Goal: Information Seeking & Learning: Learn about a topic

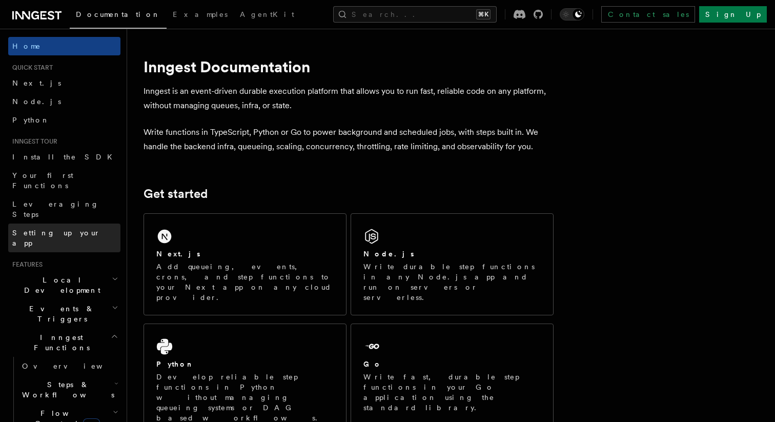
scroll to position [9, 0]
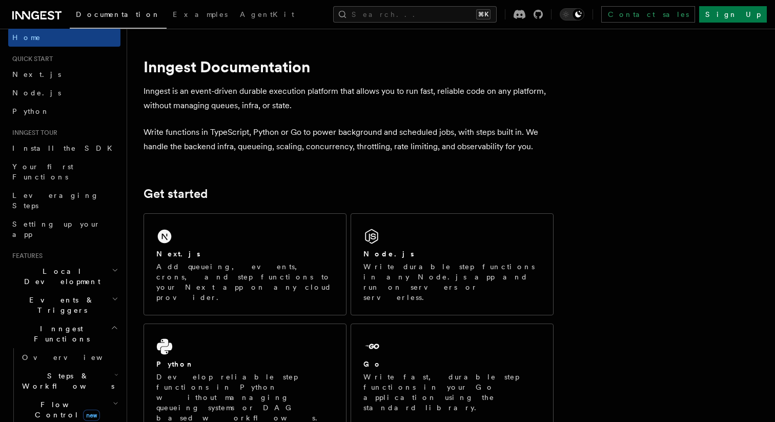
click at [52, 295] on span "Events & Triggers" at bounding box center [60, 305] width 104 height 21
click at [62, 412] on link "Crons" at bounding box center [69, 421] width 103 height 18
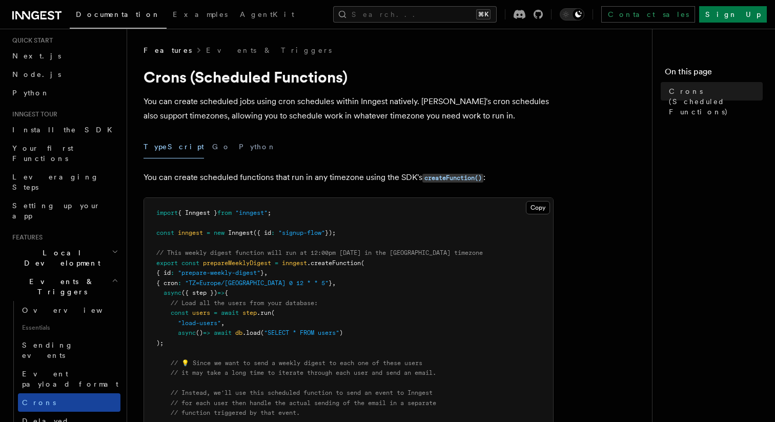
scroll to position [28, 0]
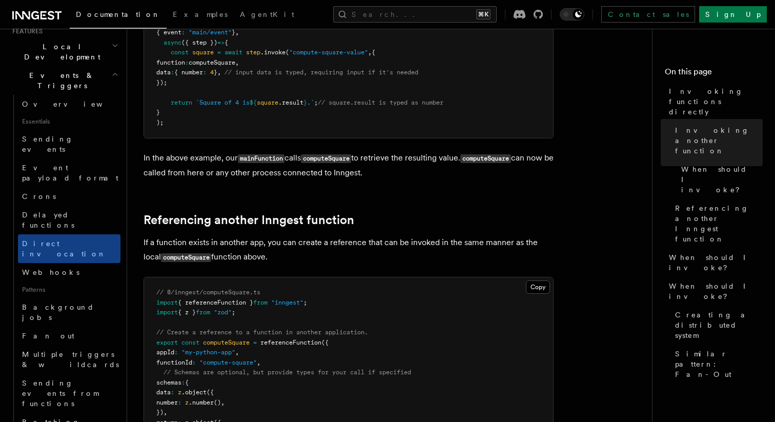
scroll to position [236, 0]
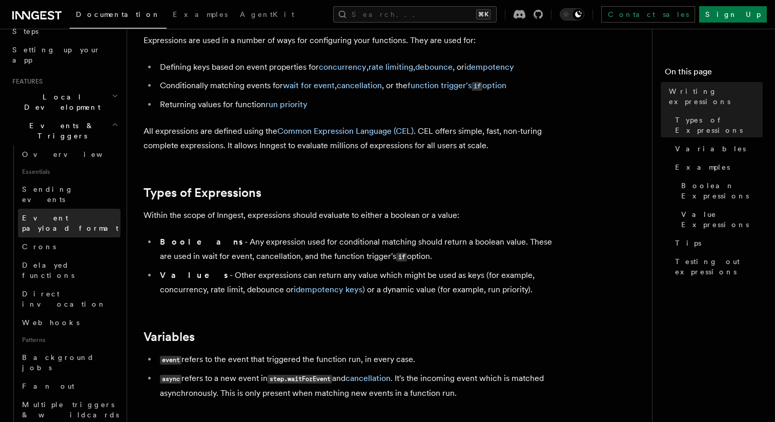
scroll to position [170, 0]
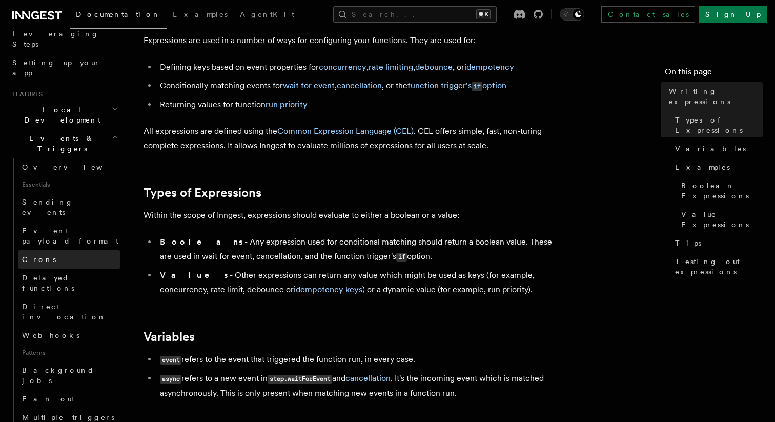
click at [34, 255] on span "Crons" at bounding box center [39, 259] width 34 height 8
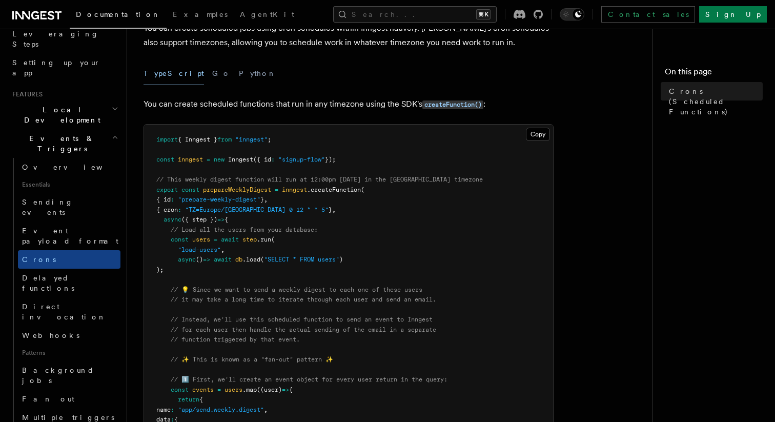
scroll to position [69, 0]
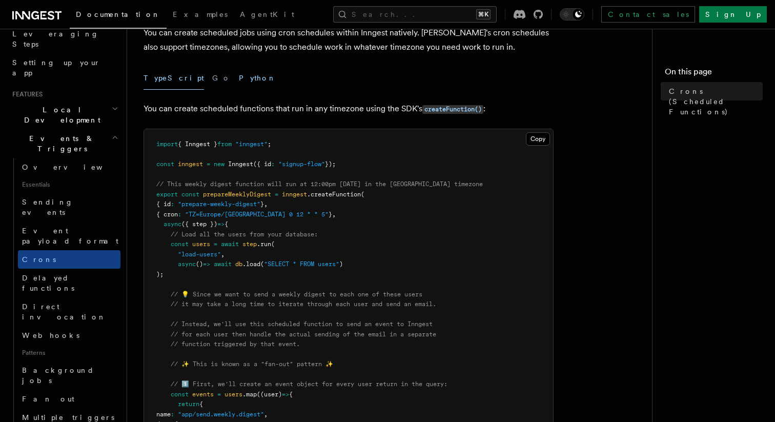
click at [239, 82] on button "Python" at bounding box center [257, 78] width 37 height 23
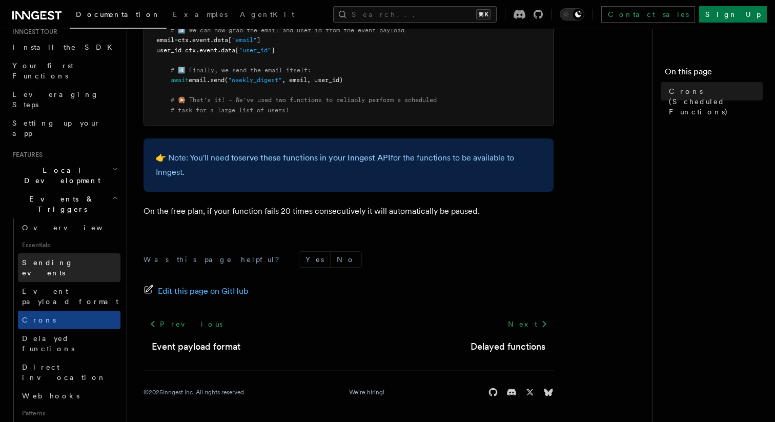
scroll to position [104, 0]
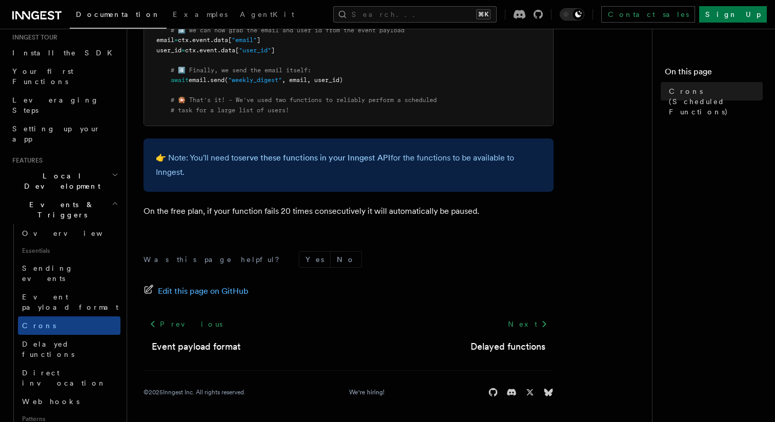
click at [80, 167] on h2 "Local Development" at bounding box center [64, 181] width 112 height 29
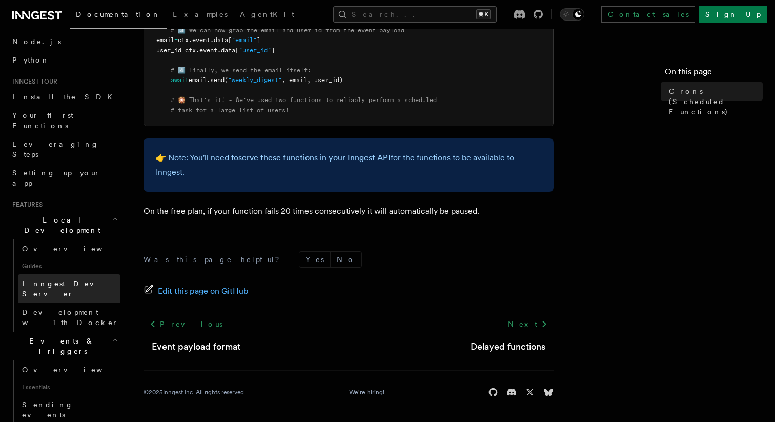
scroll to position [55, 0]
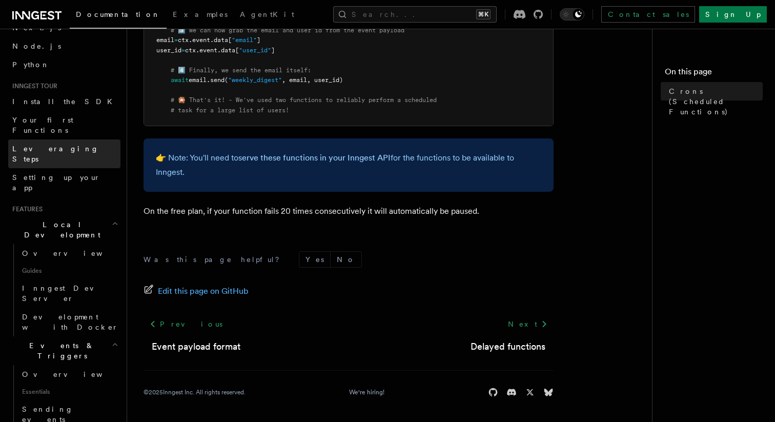
click at [62, 144] on span "Leveraging Steps" at bounding box center [66, 154] width 108 height 21
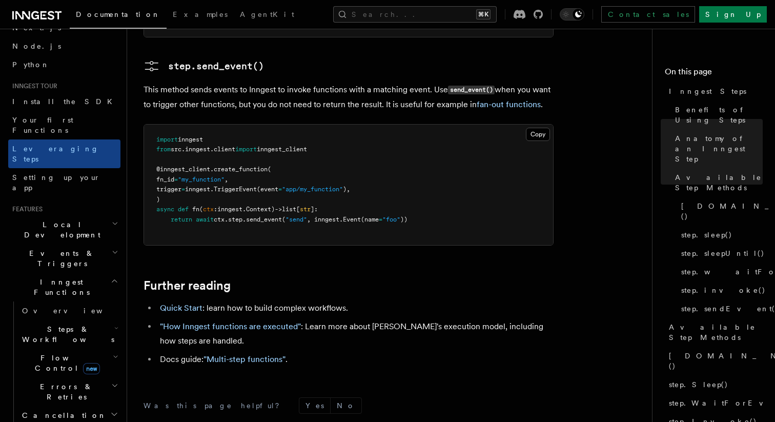
scroll to position [2327, 0]
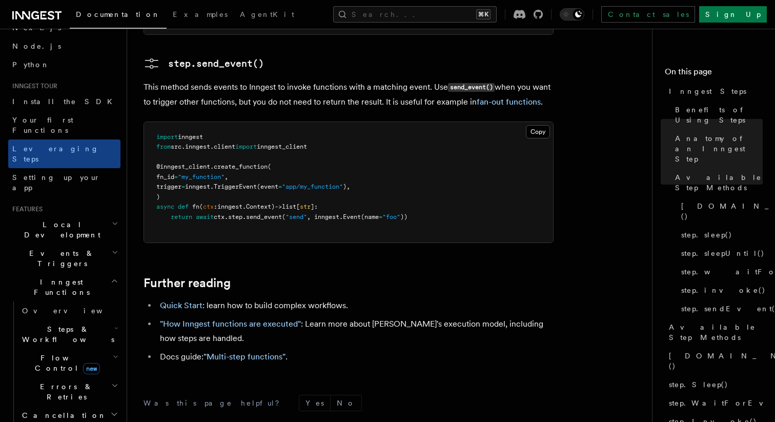
click at [49, 353] on span "Flow Control new" at bounding box center [65, 363] width 95 height 21
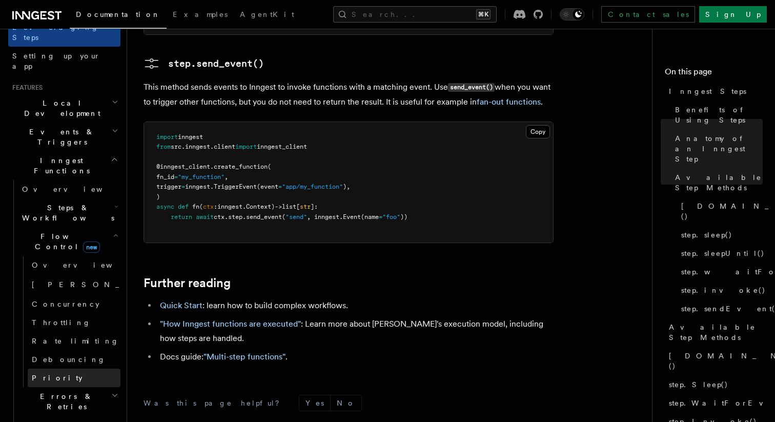
scroll to position [174, 0]
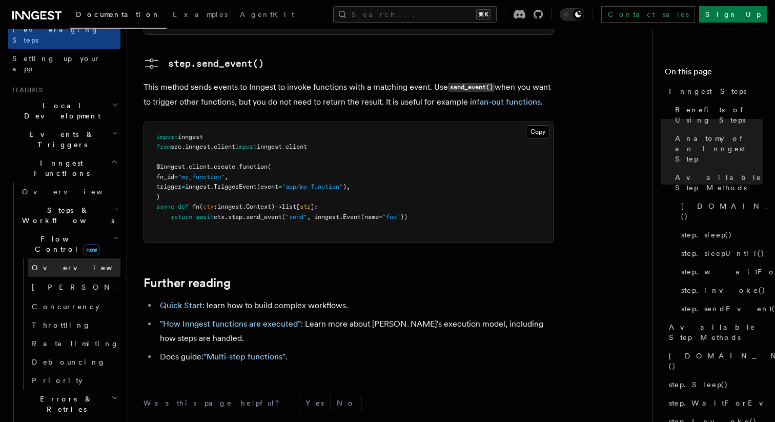
click at [45, 264] on span "Overview" at bounding box center [85, 268] width 106 height 8
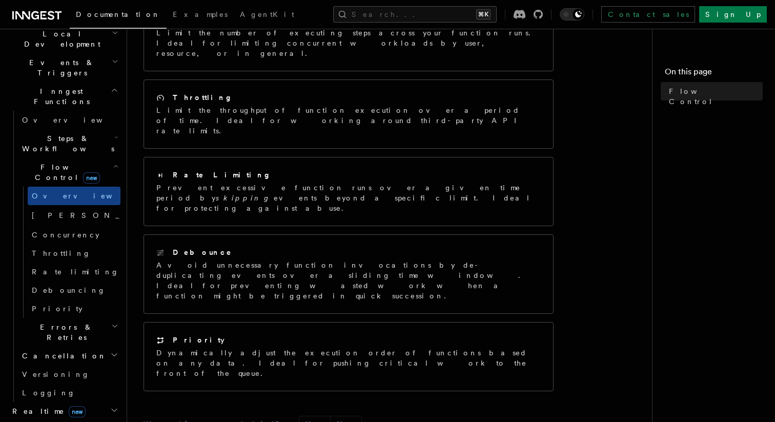
scroll to position [273, 0]
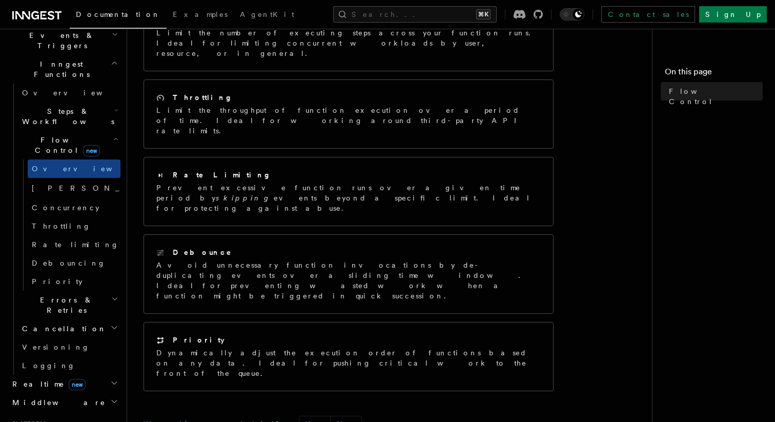
click at [32, 379] on span "Realtime new" at bounding box center [46, 384] width 77 height 10
click at [59, 417] on span "React hooks / Next.js" at bounding box center [67, 426] width 91 height 18
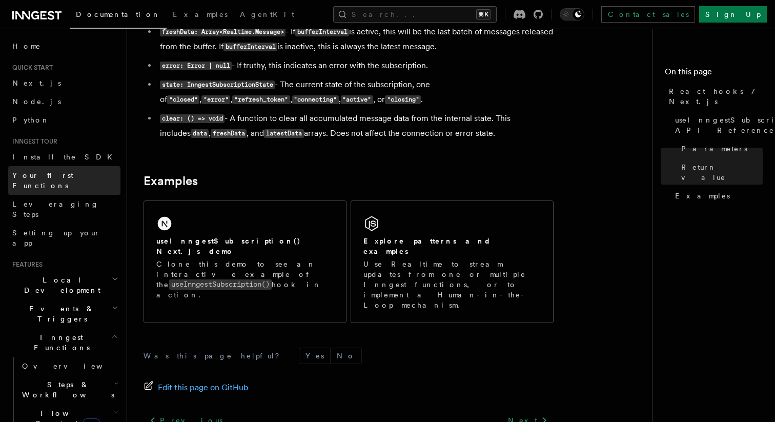
scroll to position [955, 0]
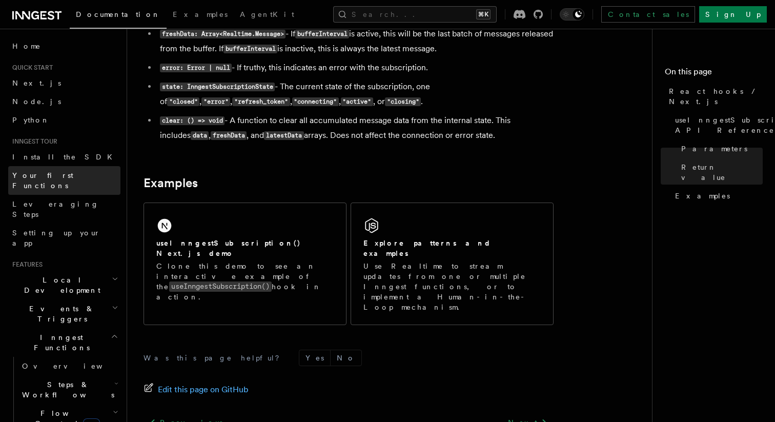
click at [42, 178] on span "Your first Functions" at bounding box center [42, 180] width 61 height 18
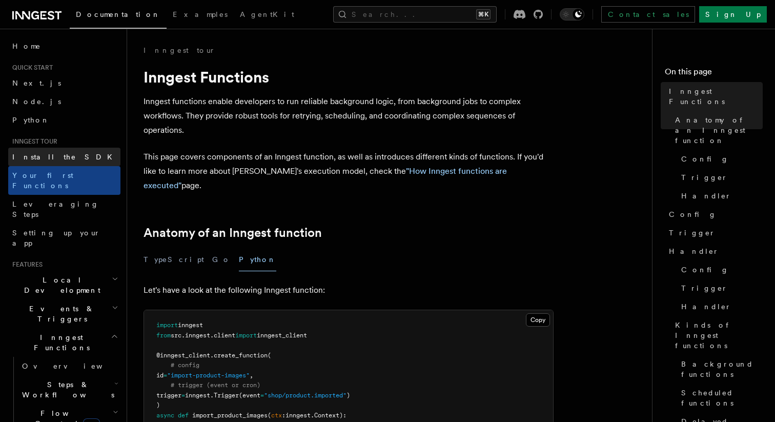
click at [37, 156] on span "Install the SDK" at bounding box center [65, 157] width 106 height 8
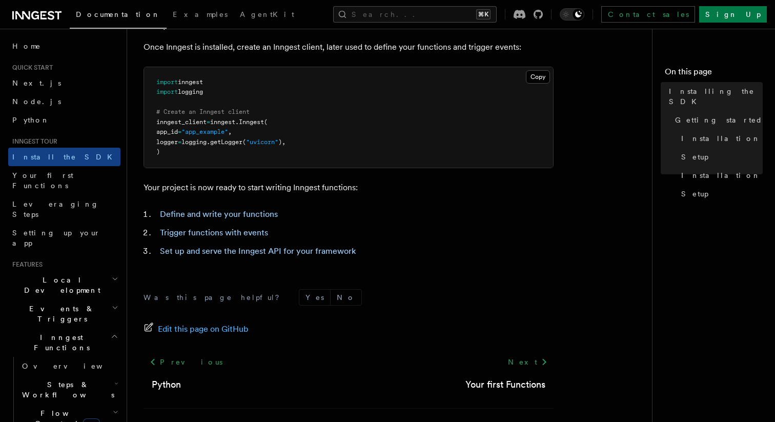
scroll to position [440, 0]
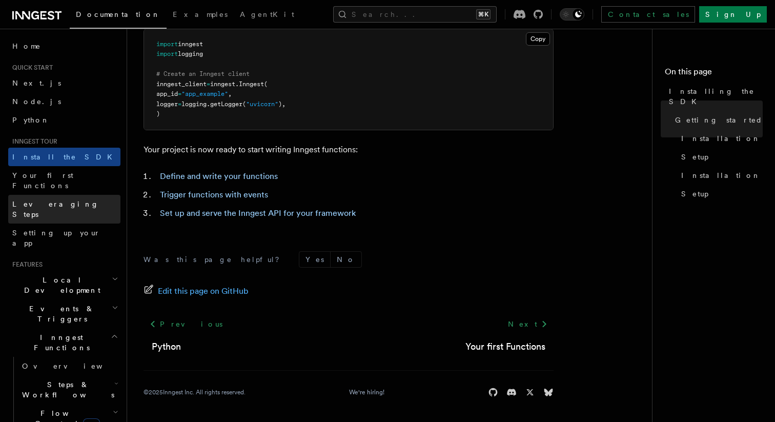
click at [46, 200] on span "Leveraging Steps" at bounding box center [55, 209] width 87 height 18
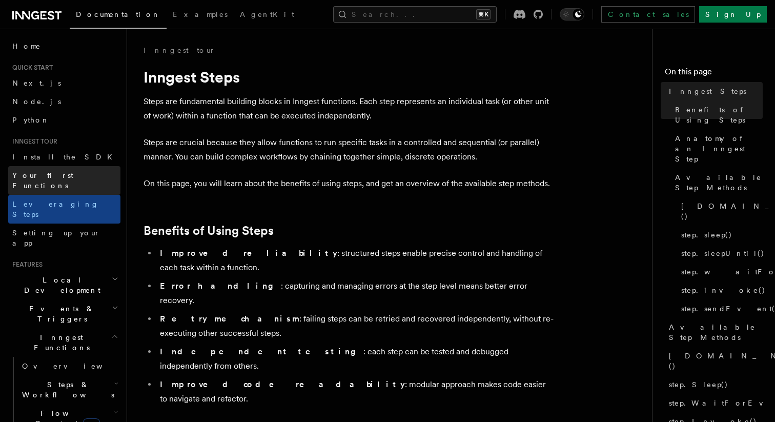
click at [51, 182] on link "Your first Functions" at bounding box center [64, 180] width 112 height 29
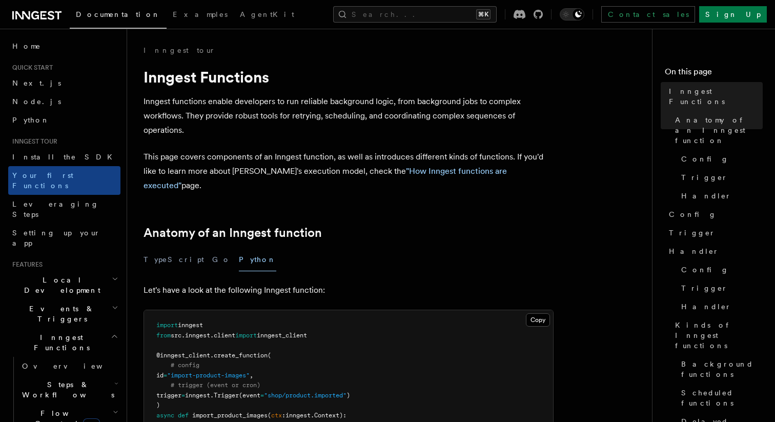
click at [48, 304] on span "Events & Triggers" at bounding box center [60, 314] width 104 height 21
click at [41, 333] on span "Overview" at bounding box center [75, 337] width 106 height 8
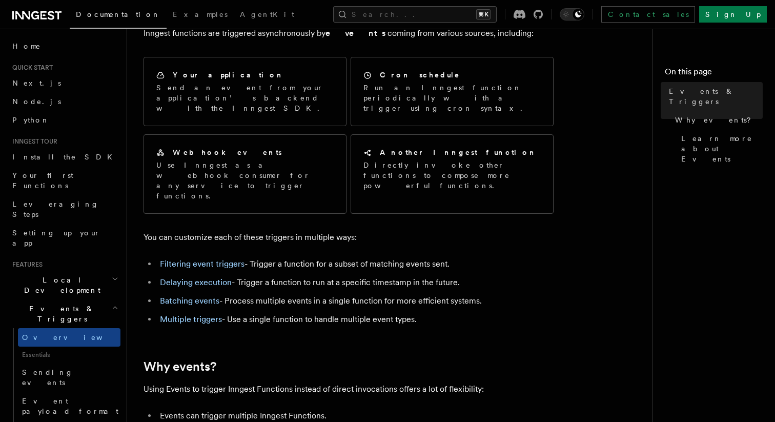
scroll to position [69, 0]
click at [615, 16] on div "Contact sales Sign Up" at bounding box center [636, 14] width 262 height 16
click at [543, 16] on icon at bounding box center [538, 14] width 9 height 9
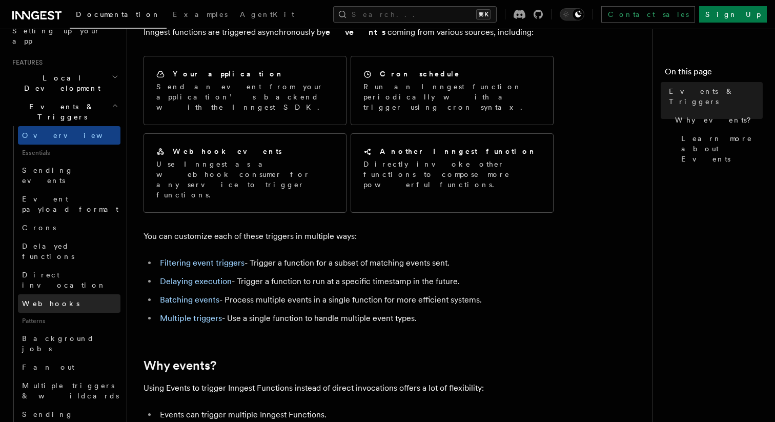
scroll to position [234, 0]
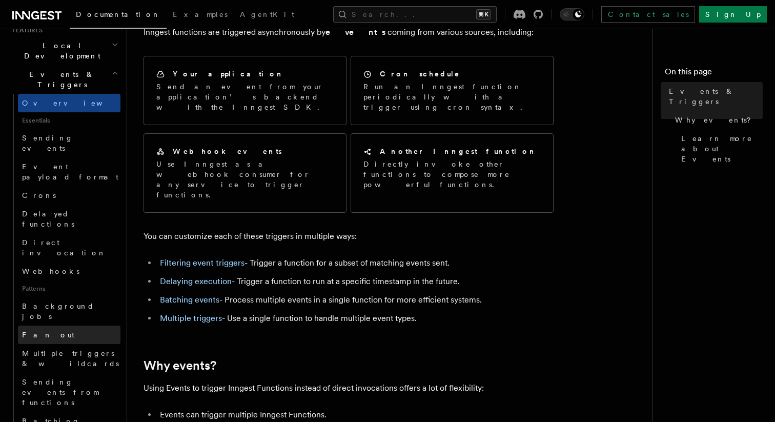
click at [70, 326] on link "Fan out" at bounding box center [69, 335] width 103 height 18
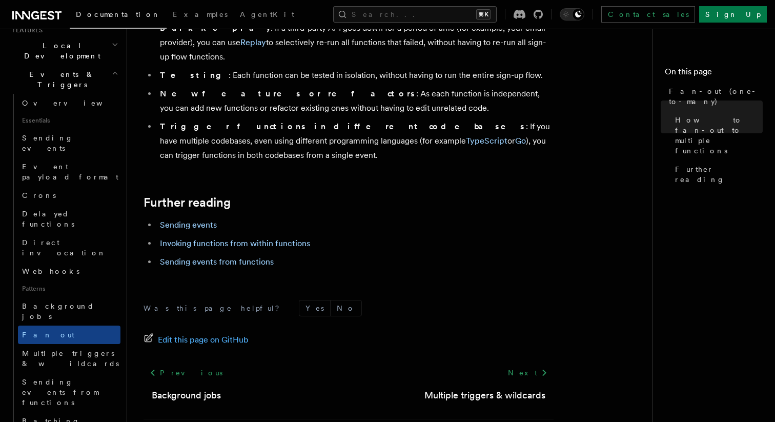
scroll to position [1463, 0]
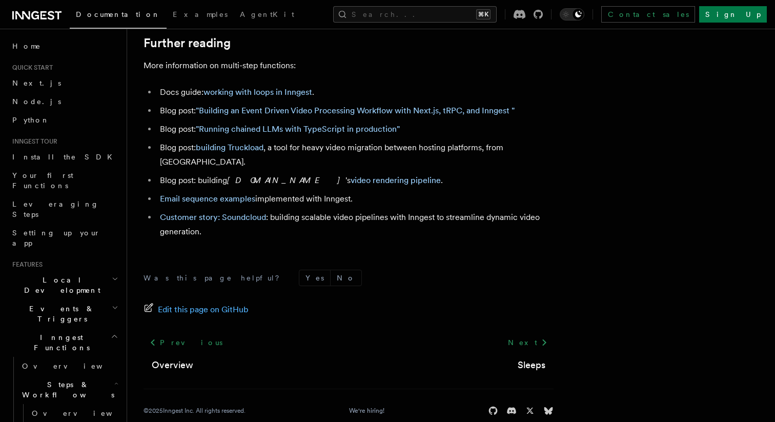
scroll to position [2815, 0]
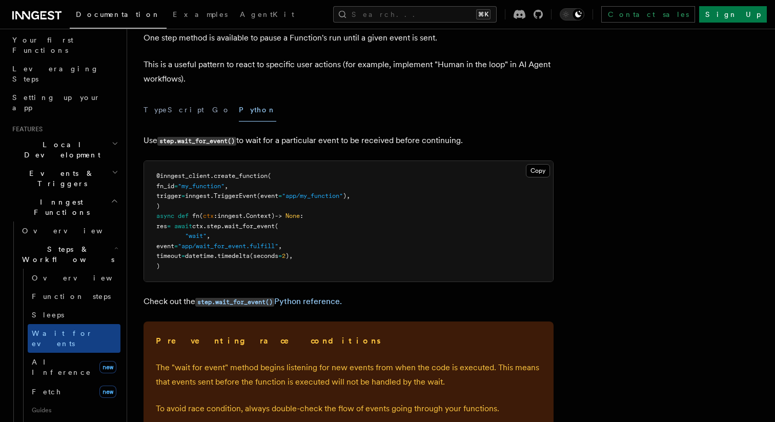
scroll to position [132, 0]
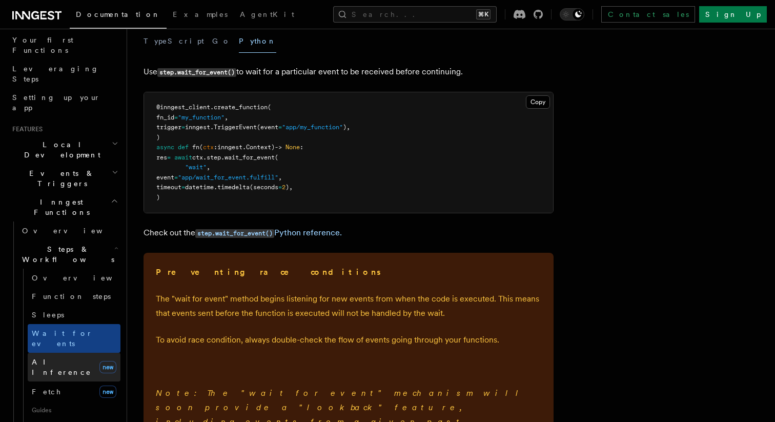
click at [63, 358] on span "AI Inference" at bounding box center [61, 367] width 59 height 18
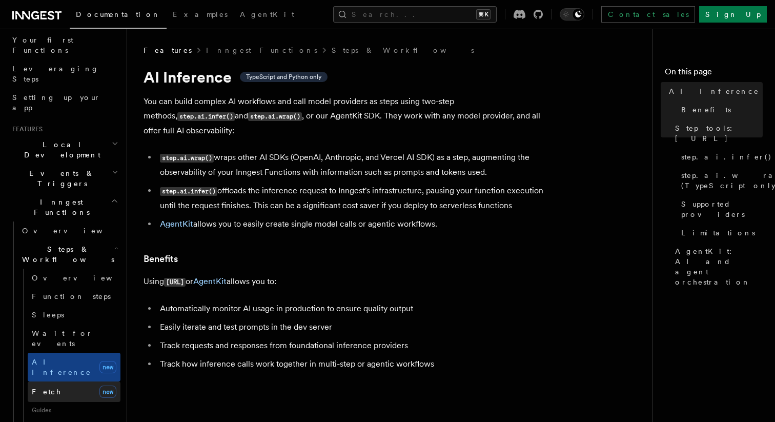
click at [52, 382] on link "Fetch new" at bounding box center [74, 392] width 93 height 21
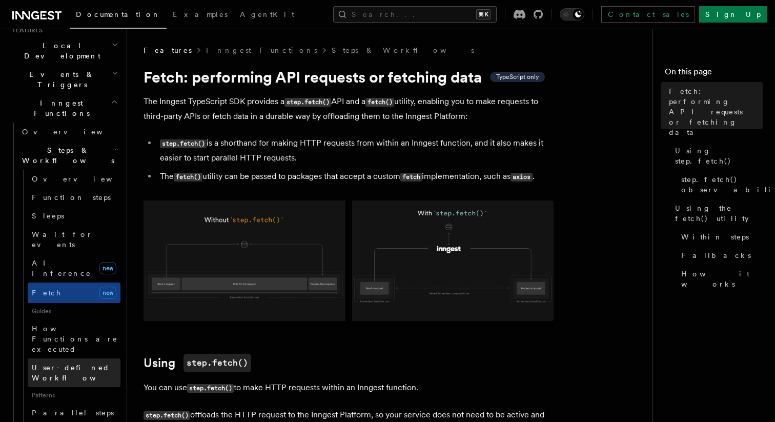
scroll to position [237, 0]
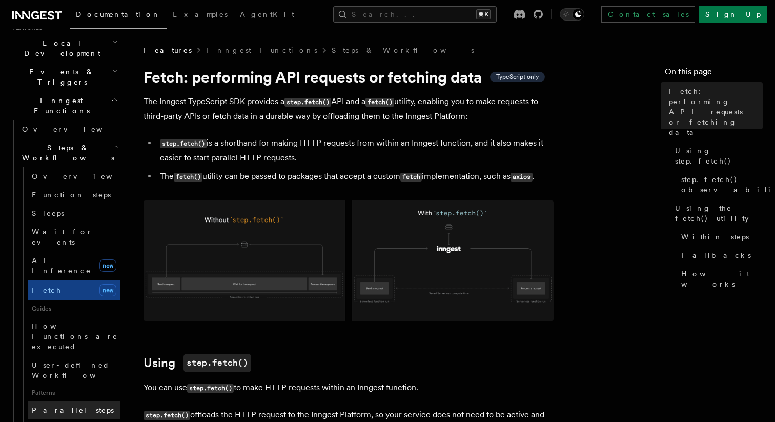
click at [45, 405] on span "Parallel steps" at bounding box center [73, 410] width 82 height 10
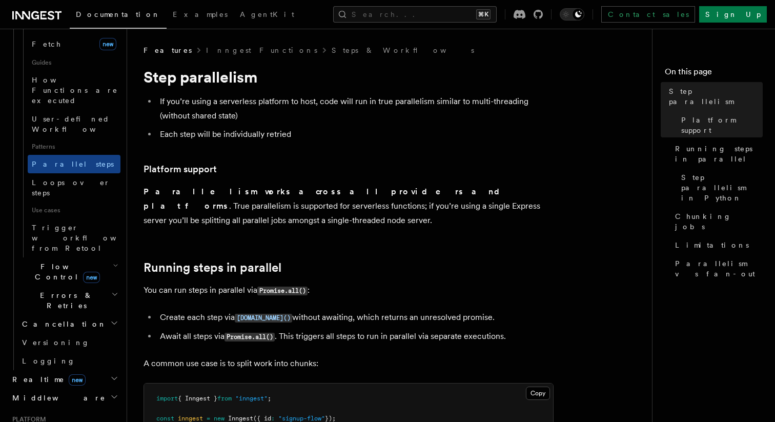
scroll to position [503, 0]
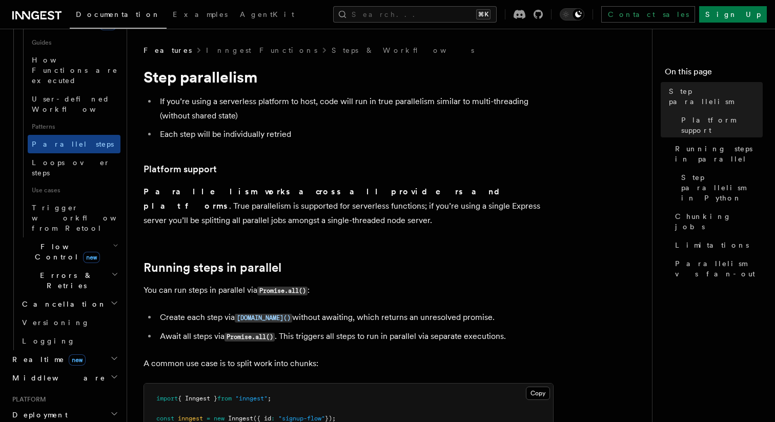
click at [48, 373] on span "Middleware" at bounding box center [56, 378] width 97 height 10
click at [37, 410] on span "Creating middleware" at bounding box center [71, 420] width 98 height 21
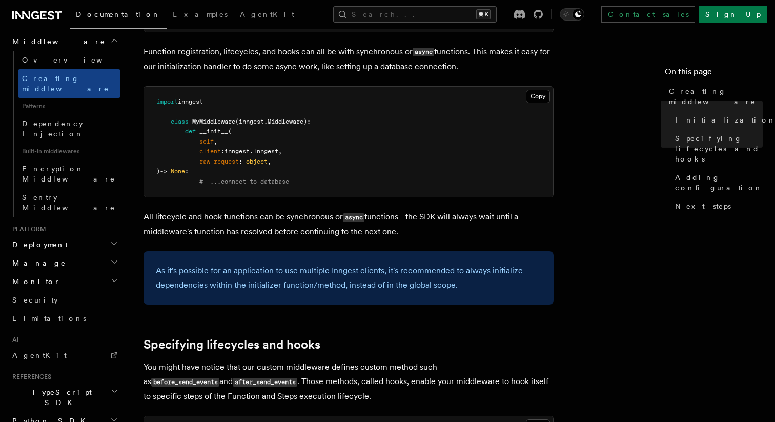
scroll to position [644, 0]
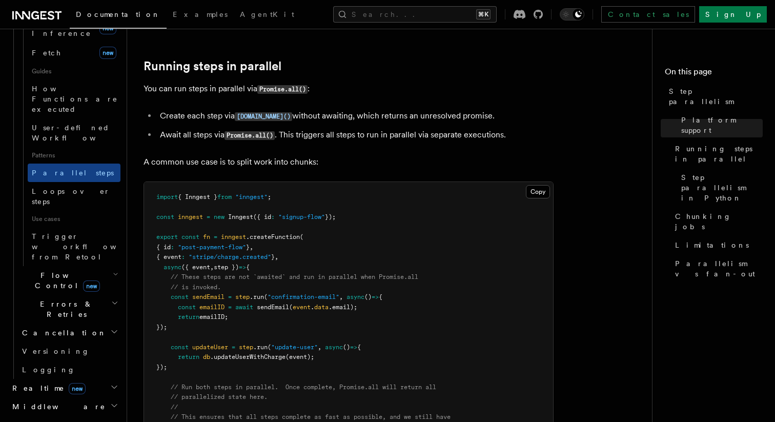
scroll to position [465, 0]
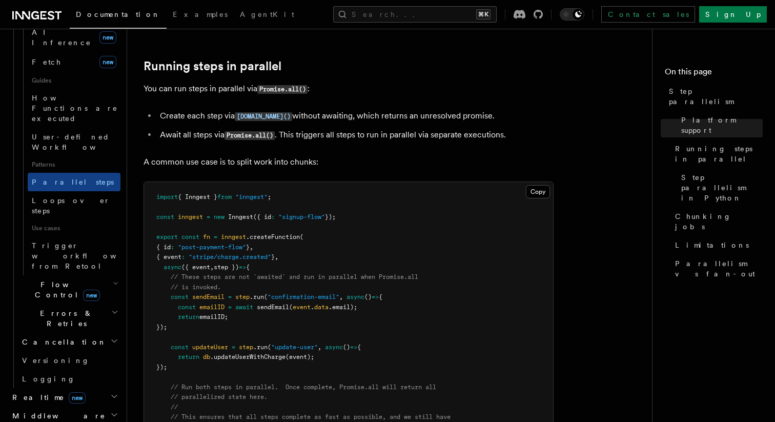
click at [85, 388] on h2 "Realtime new" at bounding box center [64, 397] width 112 height 18
click at [74, 407] on link "Overview" at bounding box center [69, 416] width 103 height 18
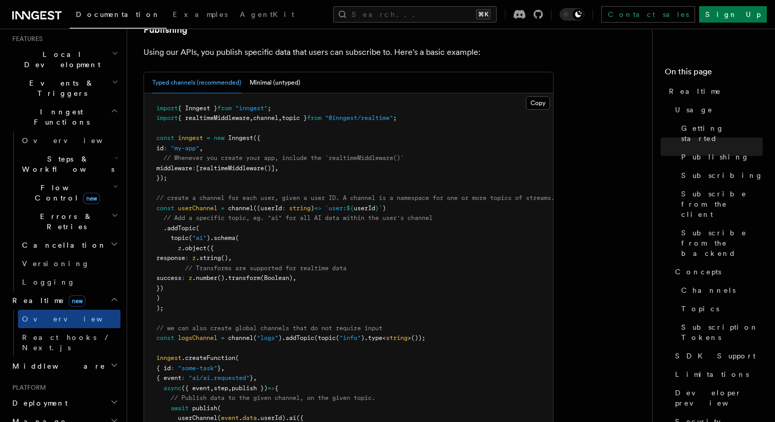
scroll to position [215, 0]
